Goal: Task Accomplishment & Management: Use online tool/utility

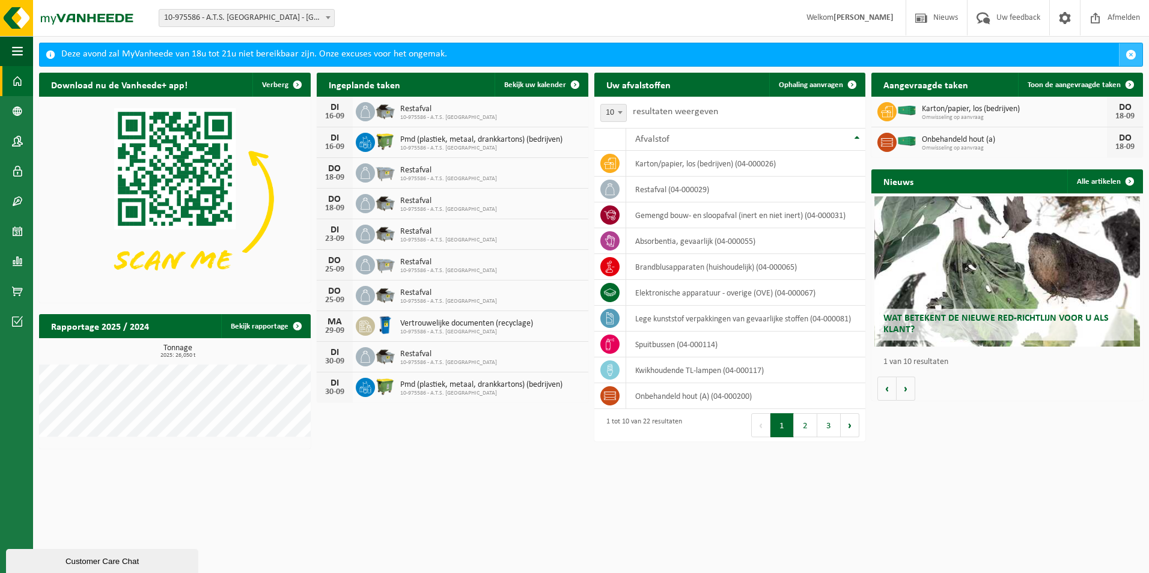
click at [1129, 49] on span "button" at bounding box center [1131, 54] width 11 height 11
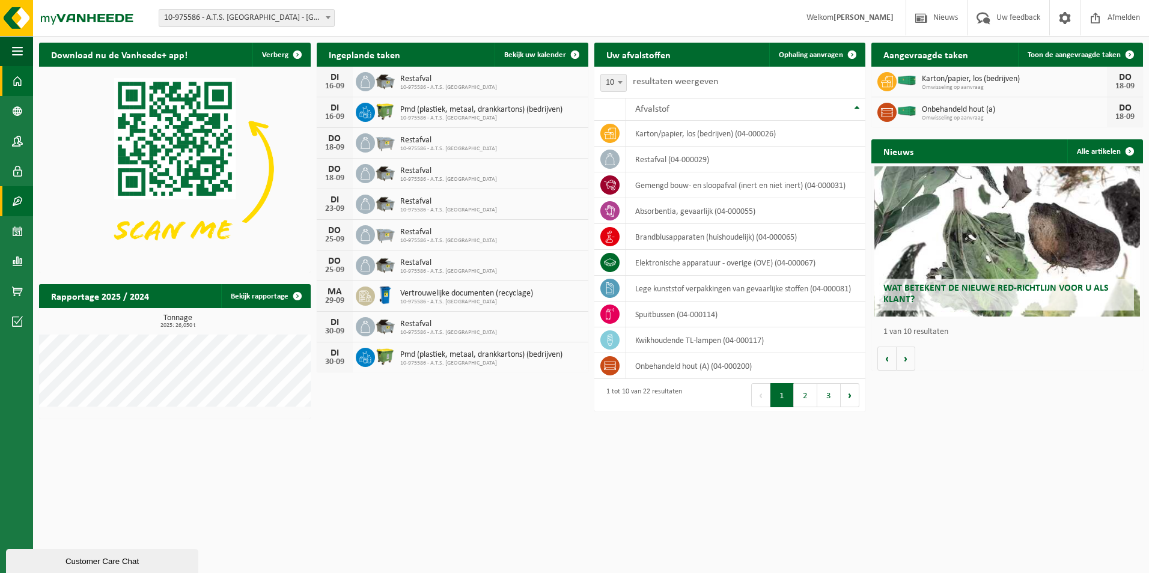
click at [20, 208] on span at bounding box center [17, 201] width 11 height 30
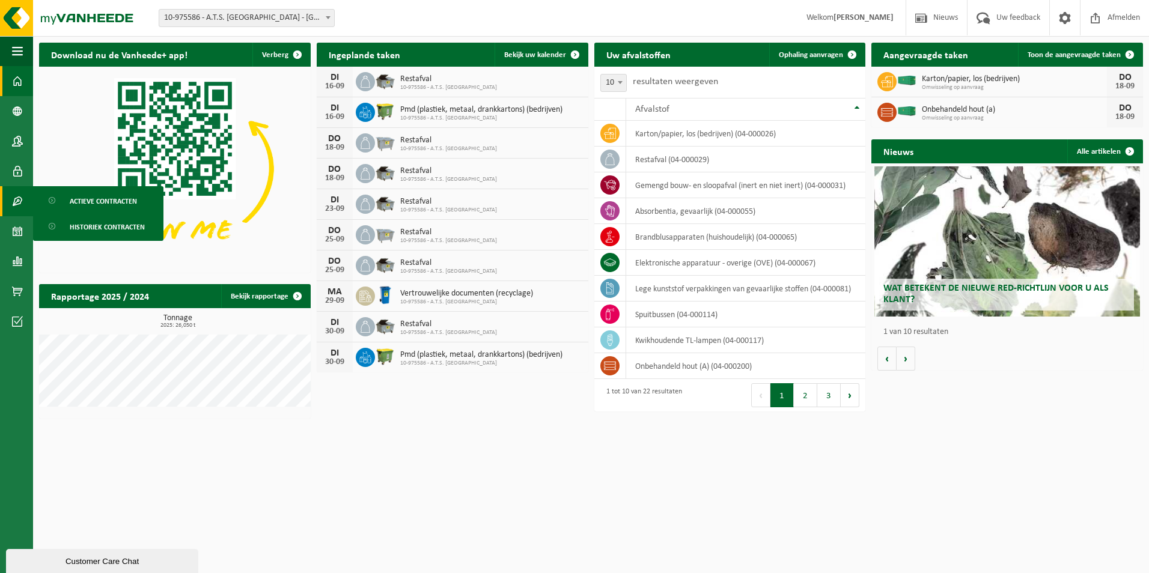
click at [70, 200] on span "Actieve contracten" at bounding box center [103, 201] width 67 height 23
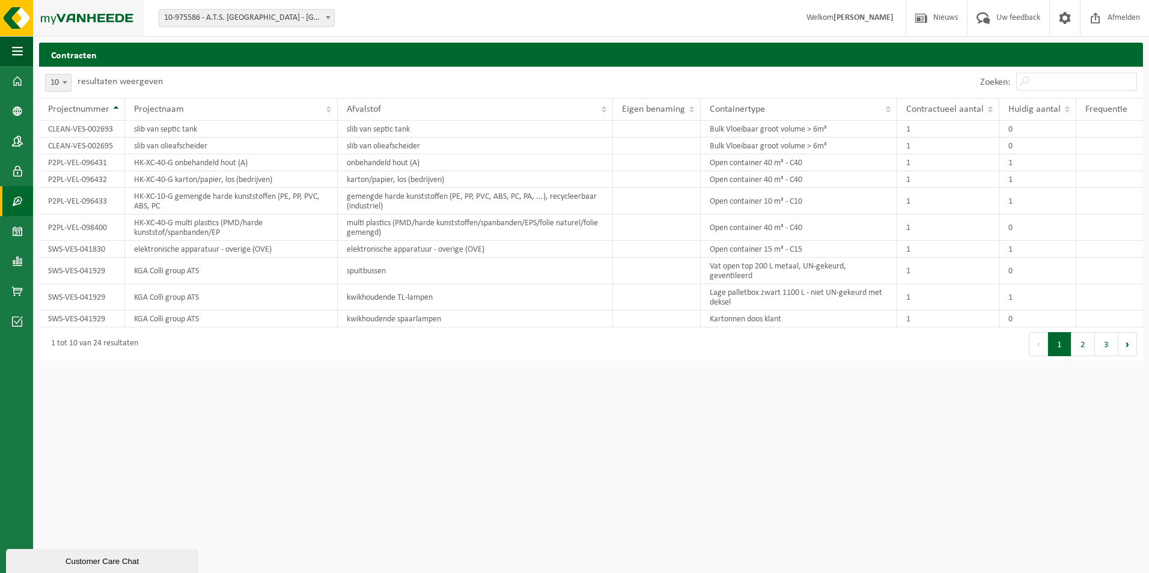
click at [130, 20] on img at bounding box center [72, 18] width 144 height 36
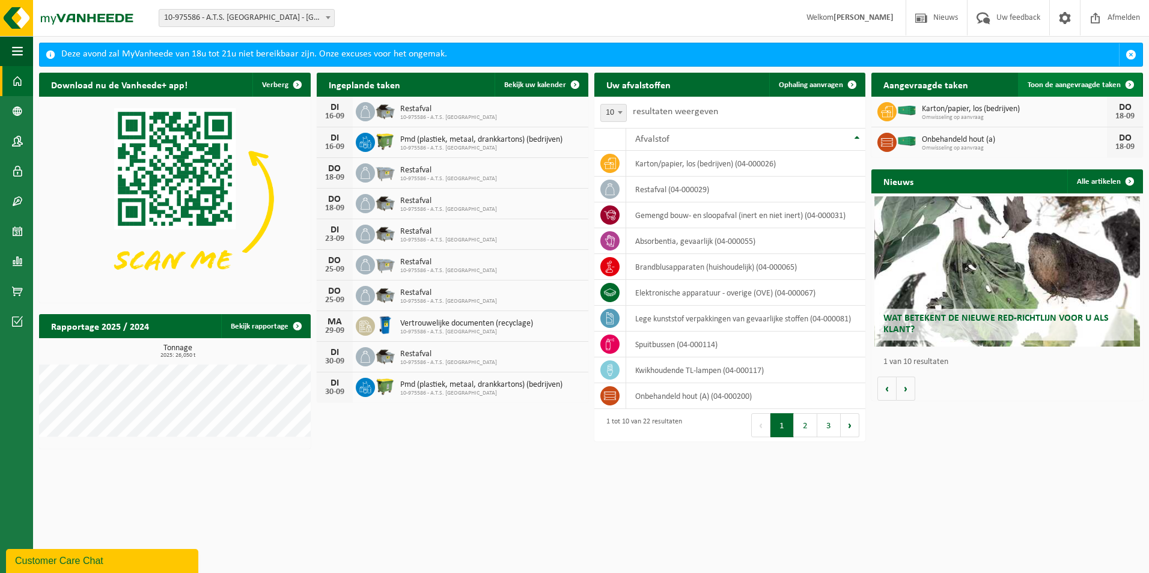
click at [1099, 81] on span "Toon de aangevraagde taken" at bounding box center [1074, 85] width 93 height 8
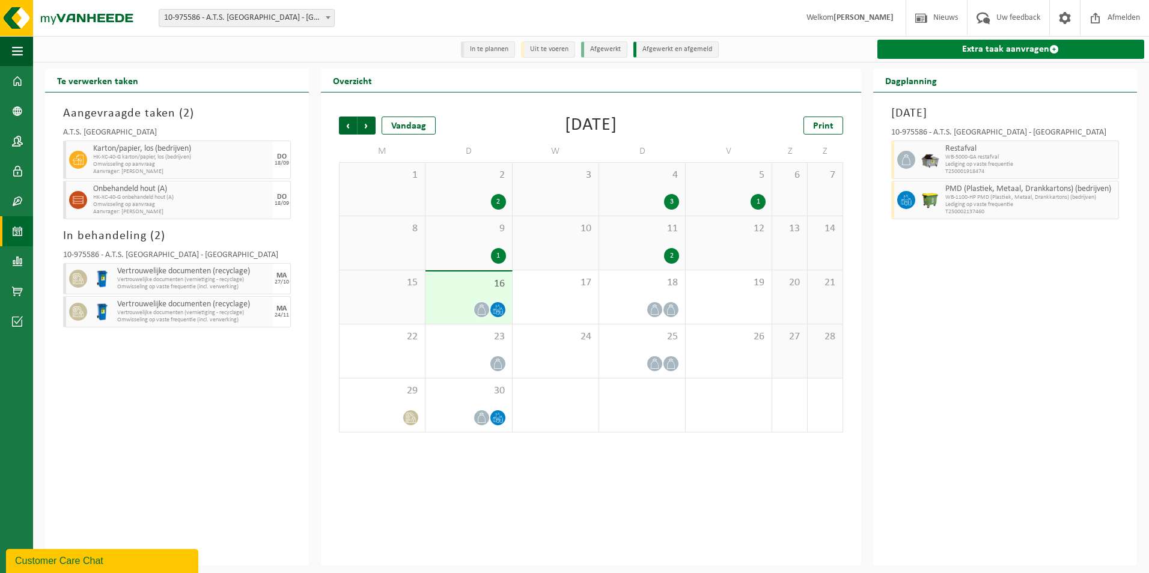
click at [974, 54] on link "Extra taak aanvragen" at bounding box center [1011, 49] width 267 height 19
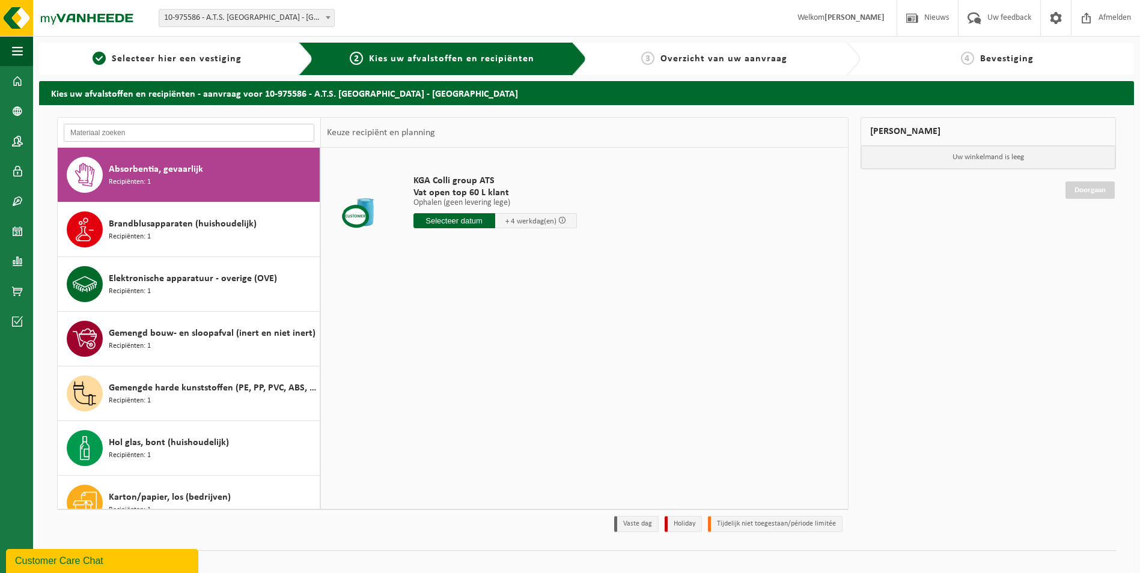
click at [127, 129] on input "text" at bounding box center [189, 133] width 251 height 18
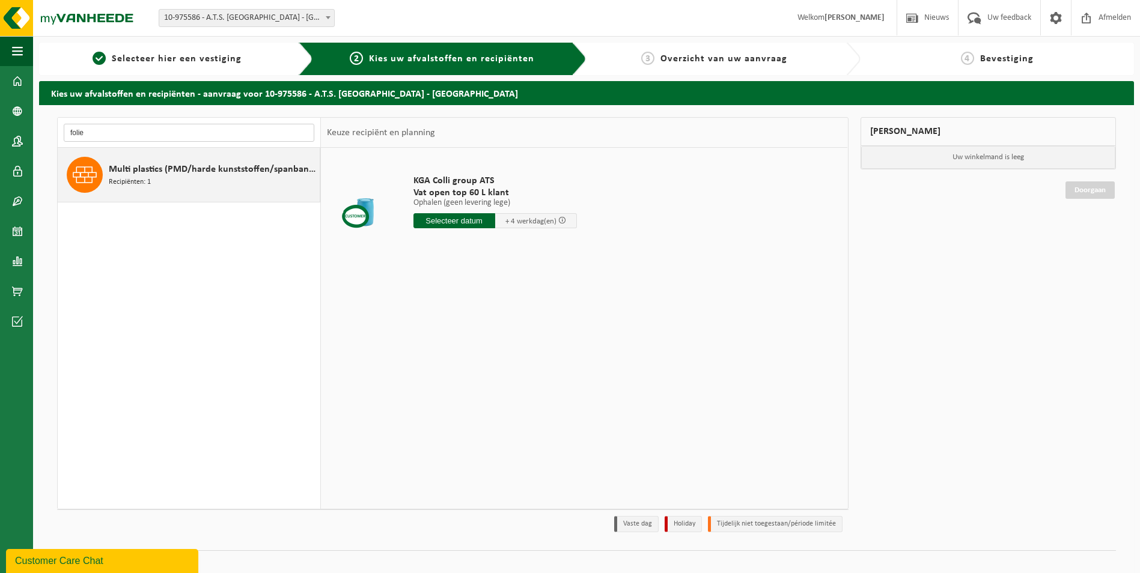
type input "folie"
click at [164, 196] on div "Multi plastics (PMD/harde kunststoffen/spanbanden/EPS/folie naturel/folie gemen…" at bounding box center [189, 175] width 263 height 54
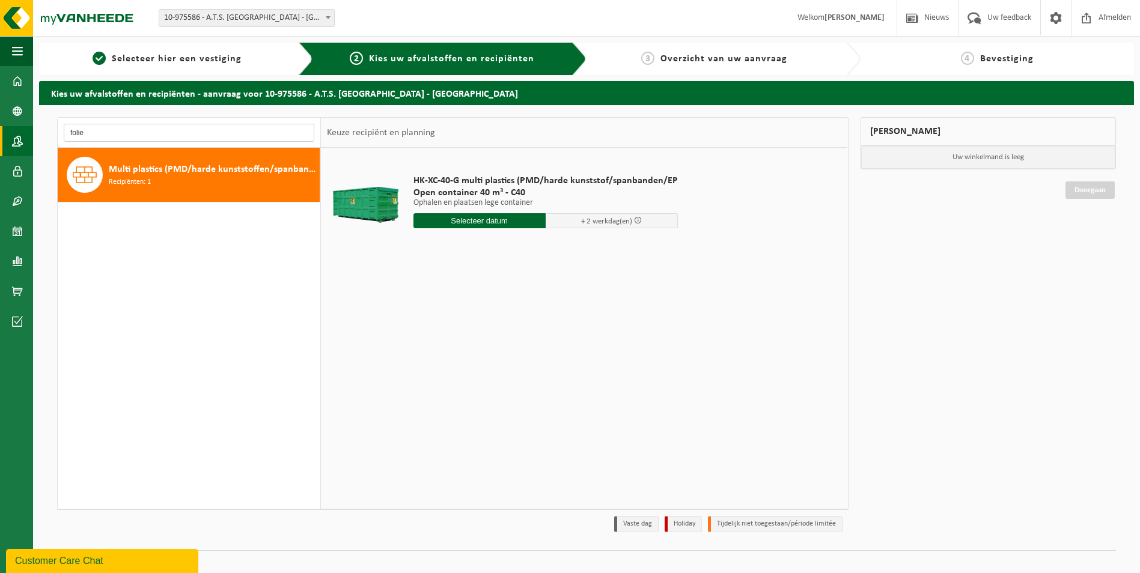
drag, startPoint x: 100, startPoint y: 131, endPoint x: 26, endPoint y: 141, distance: 74.6
click at [26, 141] on div "Navigatie Nieuws Uw feedback Afmelden Dashboard Bedrijfsgegevens Contactpersone…" at bounding box center [570, 293] width 1140 height 587
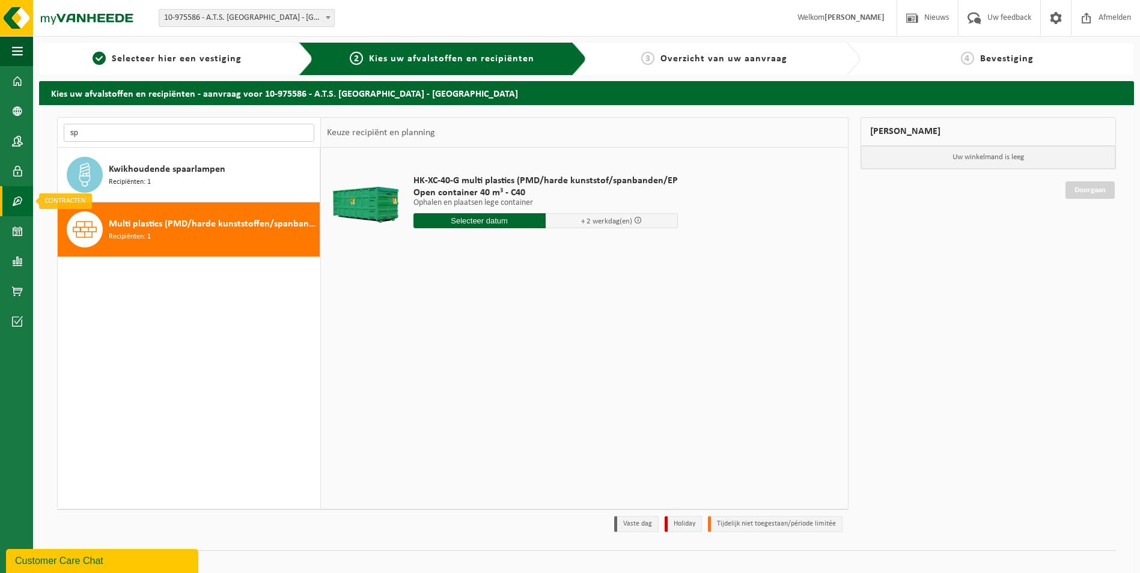
type input "s"
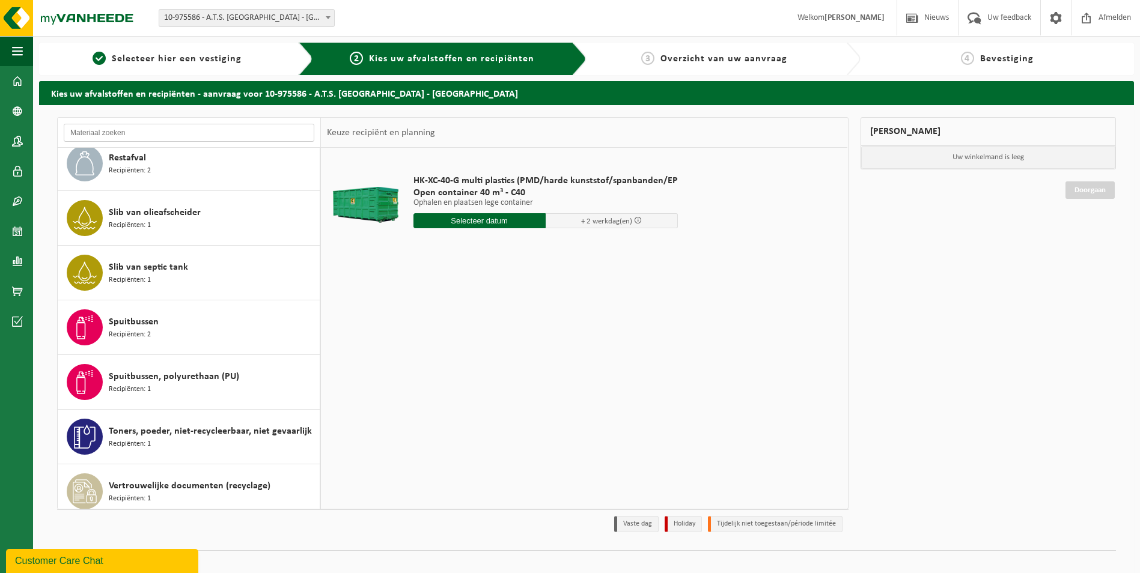
scroll to position [733, 0]
